Goal: Check status: Check status

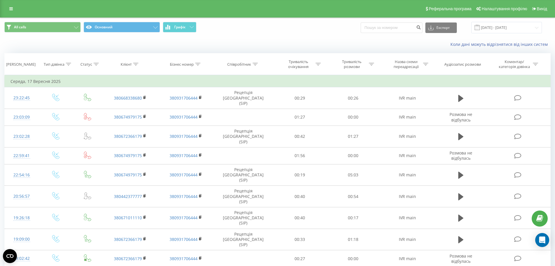
click at [480, 26] on span at bounding box center [477, 27] width 5 height 5
click at [521, 26] on input "[DATE] - [DATE]" at bounding box center [507, 27] width 71 height 11
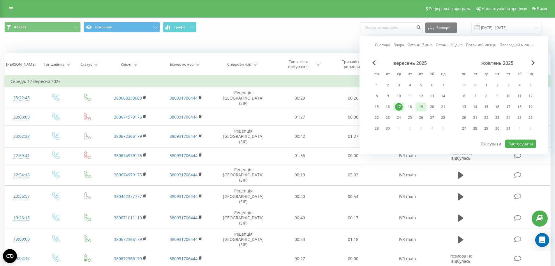
click at [424, 105] on div "19" at bounding box center [421, 107] width 8 height 8
click at [520, 142] on button "Застосувати" at bounding box center [520, 143] width 31 height 8
type input "[DATE] - [DATE]"
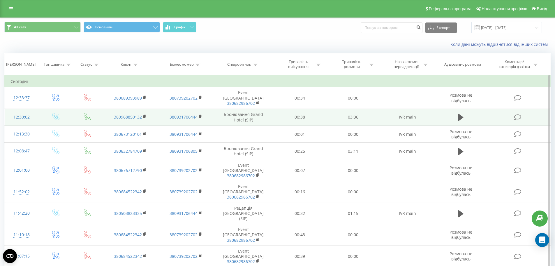
click at [460, 108] on td at bounding box center [461, 116] width 51 height 17
click at [458, 114] on button at bounding box center [461, 117] width 9 height 9
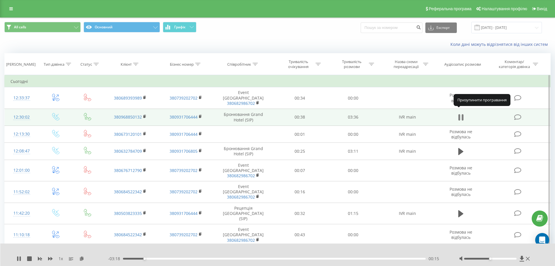
click at [461, 113] on icon at bounding box center [461, 117] width 5 height 8
click at [145, 115] on rect at bounding box center [144, 116] width 2 height 3
